Goal: Find specific page/section: Find specific page/section

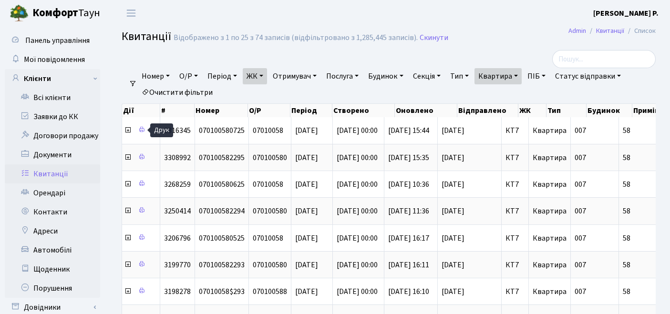
select select "25"
click at [506, 82] on link "Квартира" at bounding box center [497, 76] width 47 height 16
click at [184, 93] on link "Очистити фільтри" at bounding box center [177, 92] width 79 height 16
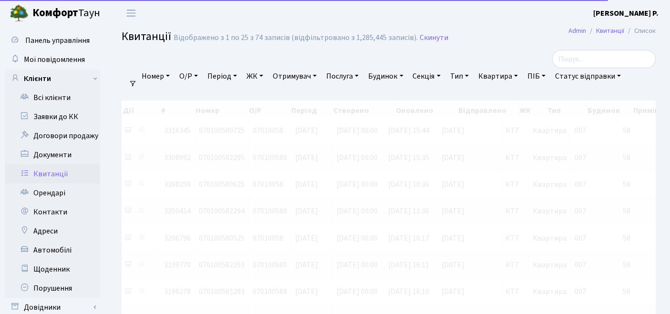
click at [247, 81] on link "ЖК" at bounding box center [255, 76] width 24 height 16
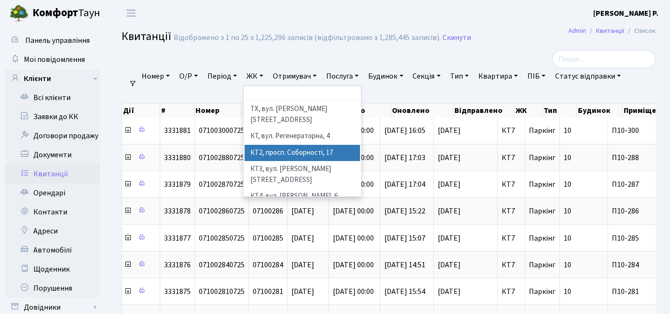
click at [273, 145] on li "КТ2, просп. Соборності, 17" at bounding box center [303, 153] width 116 height 17
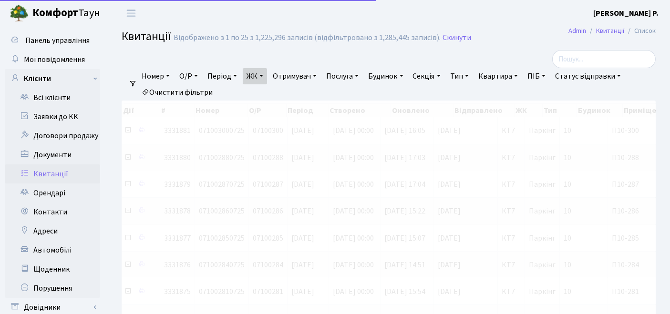
click at [506, 68] on div at bounding box center [571, 59] width 168 height 18
click at [505, 75] on link "Квартира" at bounding box center [497, 76] width 47 height 16
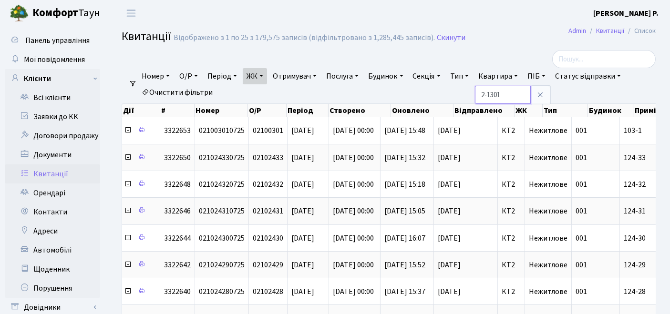
type input "2-1301"
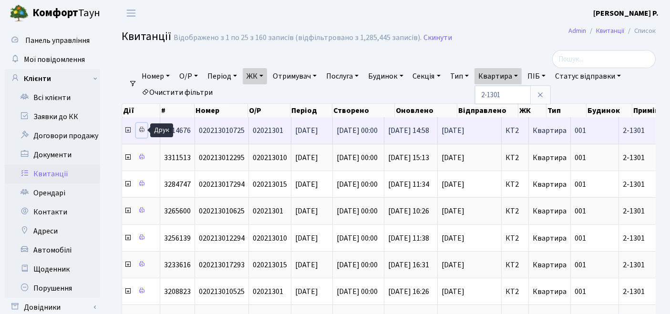
click at [139, 129] on icon at bounding box center [141, 129] width 7 height 7
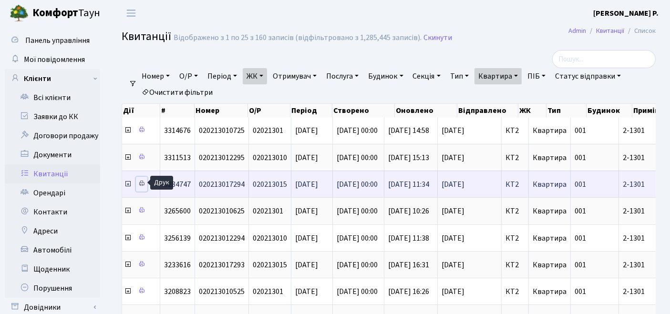
click at [144, 182] on icon at bounding box center [141, 183] width 7 height 7
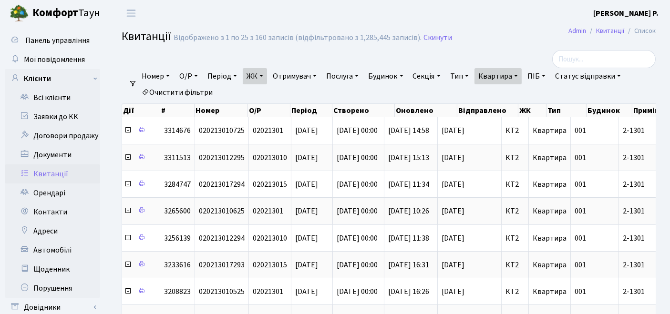
click at [184, 92] on link "Очистити фільтри" at bounding box center [177, 92] width 79 height 16
select select
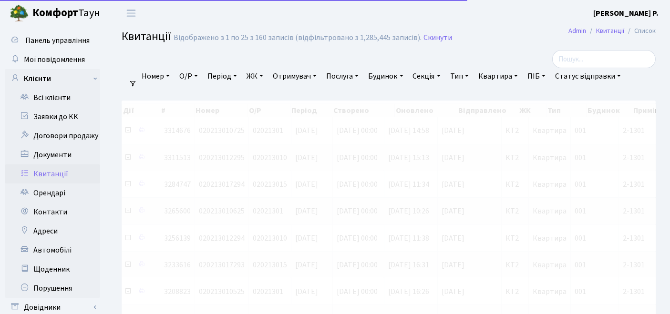
click at [263, 76] on link "ЖК" at bounding box center [255, 76] width 24 height 16
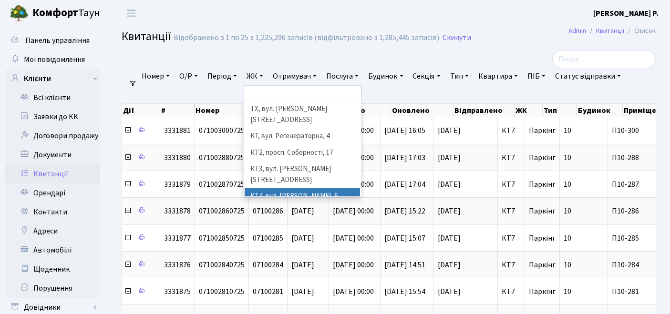
scroll to position [53, 0]
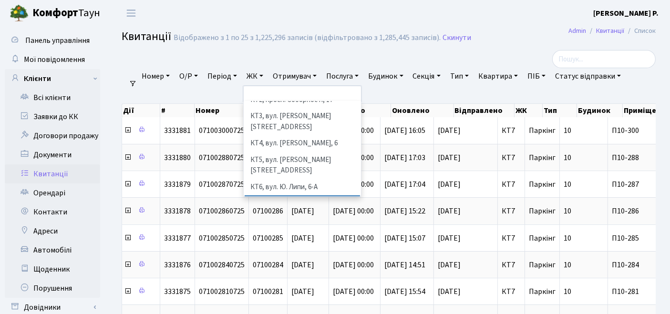
click at [274, 195] on li "КТ7, вул. [PERSON_NAME][STREET_ADDRESS]" at bounding box center [303, 208] width 116 height 27
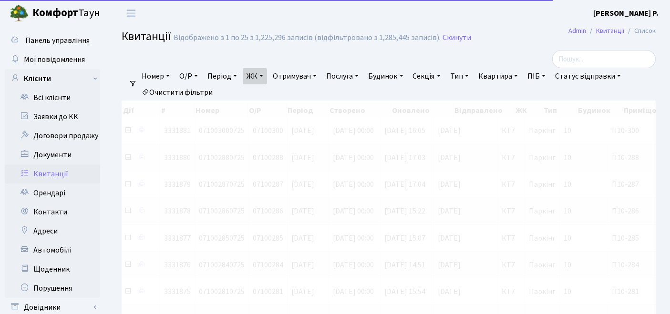
click at [504, 77] on link "Квартира" at bounding box center [497, 76] width 47 height 16
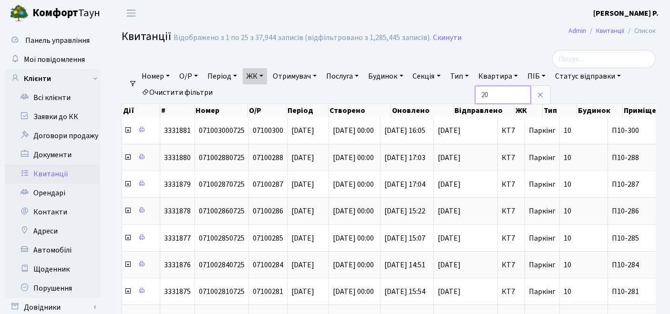
type input "20"
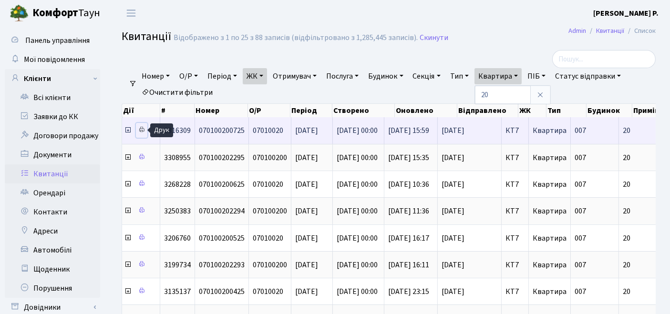
click at [139, 130] on icon at bounding box center [141, 129] width 7 height 7
